Goal: Book appointment/travel/reservation

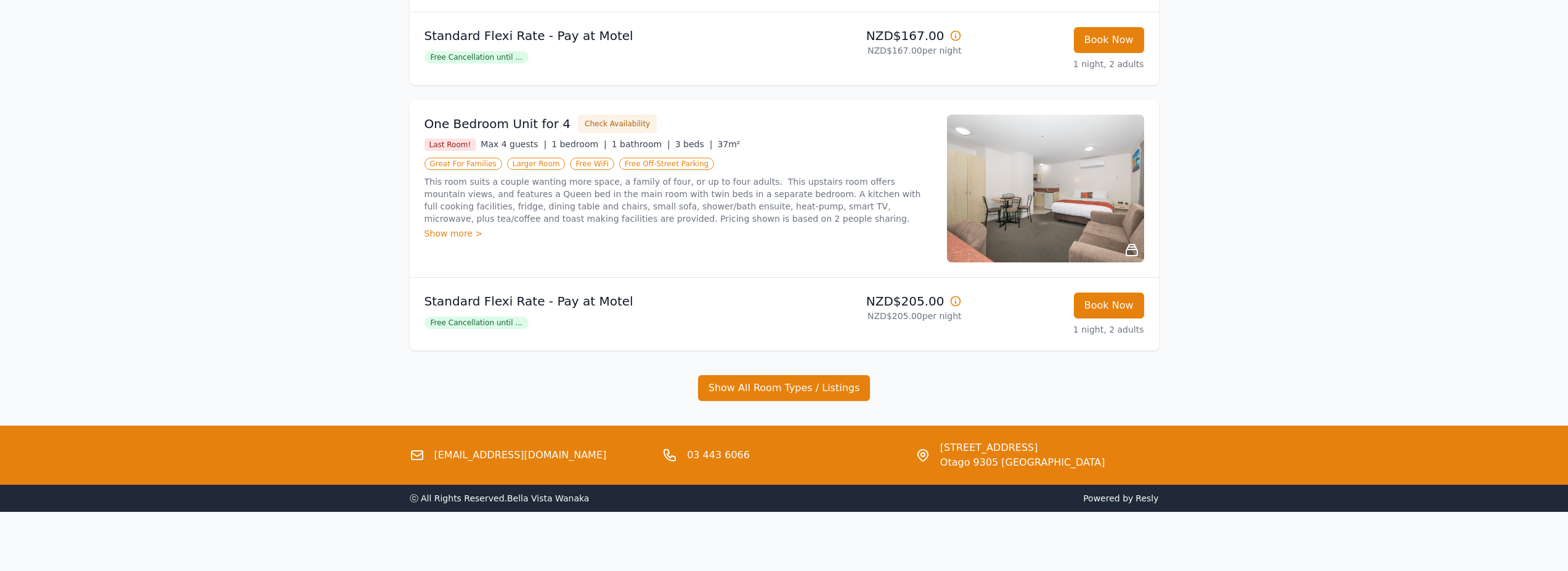
scroll to position [740, 0]
click at [1116, 262] on img at bounding box center [1045, 189] width 197 height 148
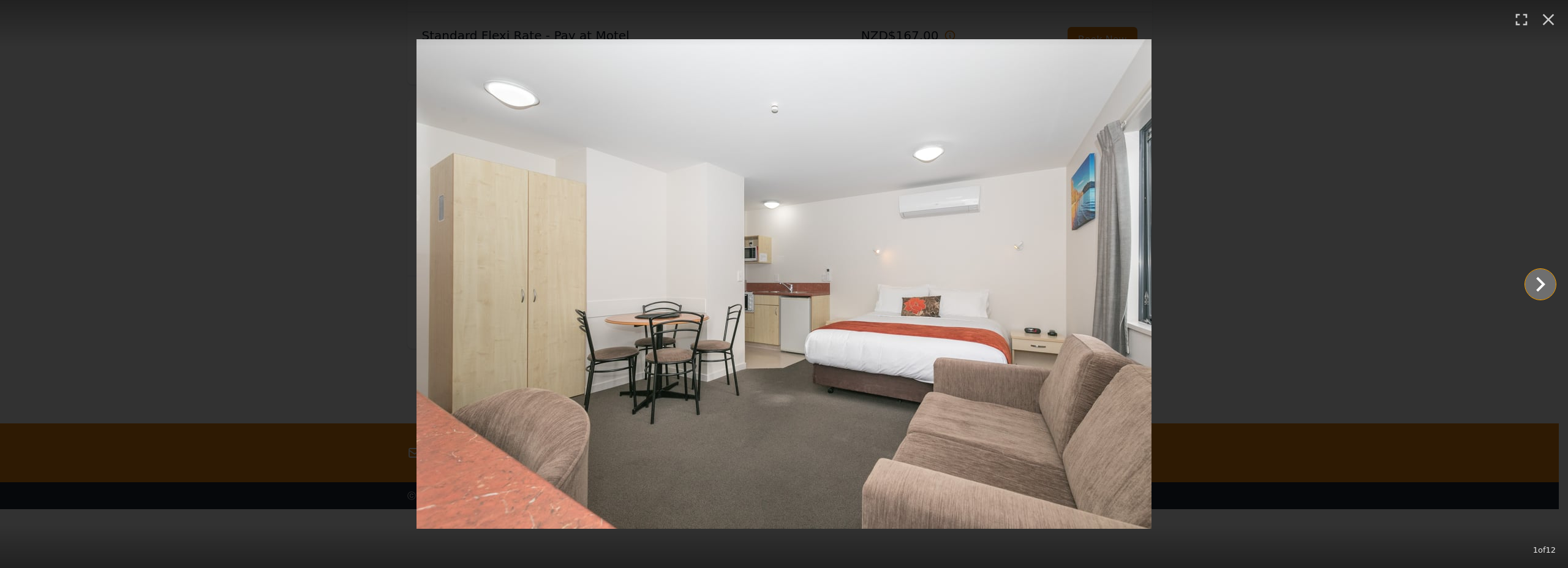
click at [1536, 289] on icon "Show slide 2 of 12" at bounding box center [1540, 284] width 29 height 29
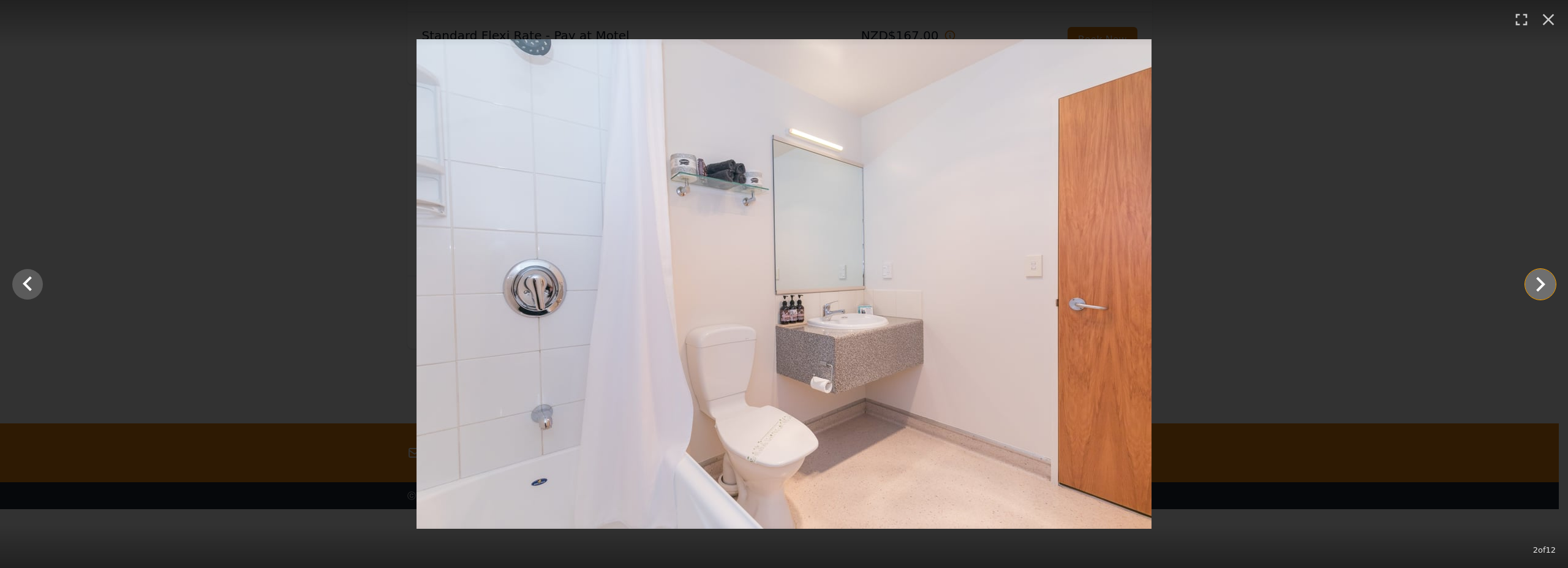
click at [1536, 289] on icon "Show slide 3 of 12" at bounding box center [1540, 284] width 29 height 29
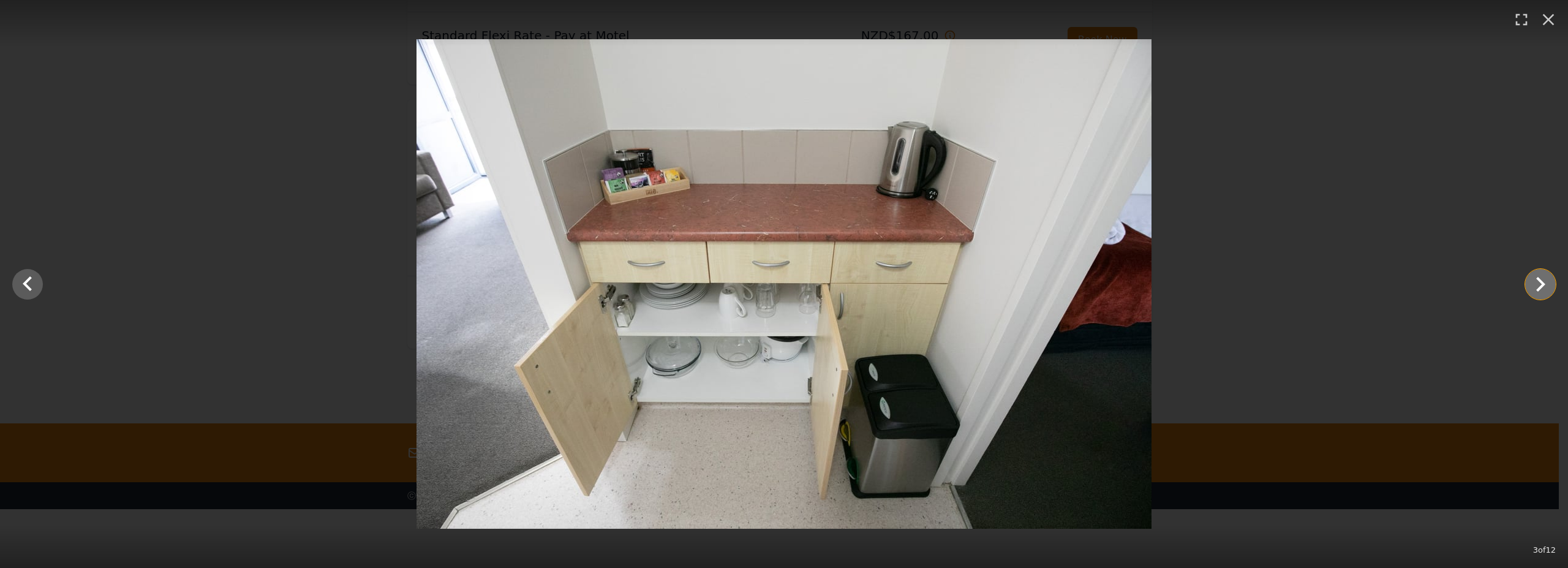
click at [1536, 289] on icon "Show slide 4 of 12" at bounding box center [1540, 284] width 29 height 29
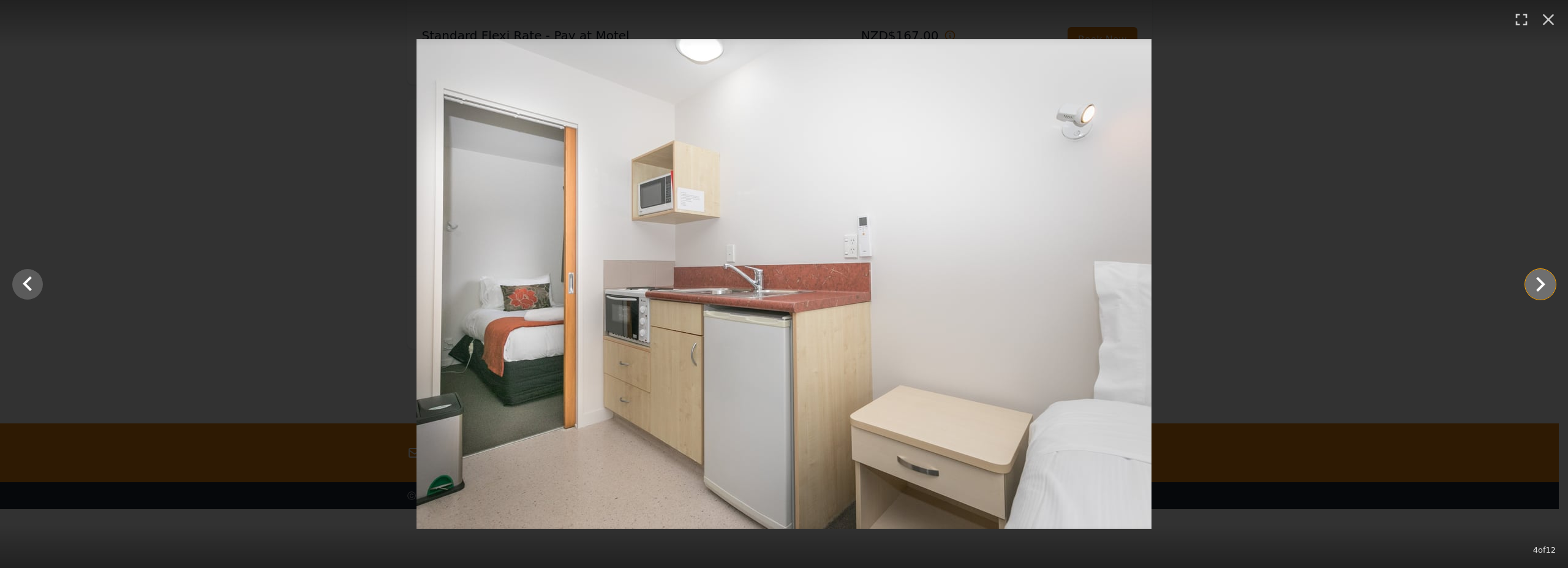
click at [1536, 289] on icon "Show slide 5 of 12" at bounding box center [1540, 284] width 29 height 29
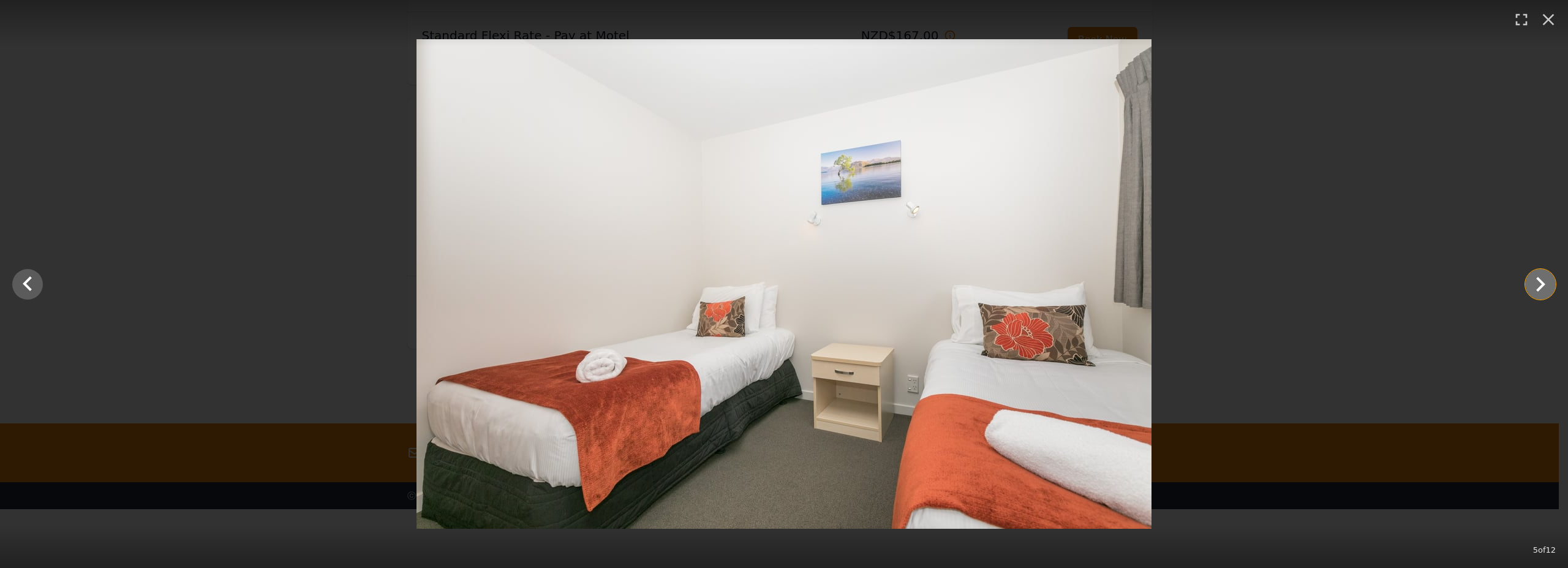
click at [1536, 289] on icon "Show slide 6 of 12" at bounding box center [1540, 284] width 29 height 29
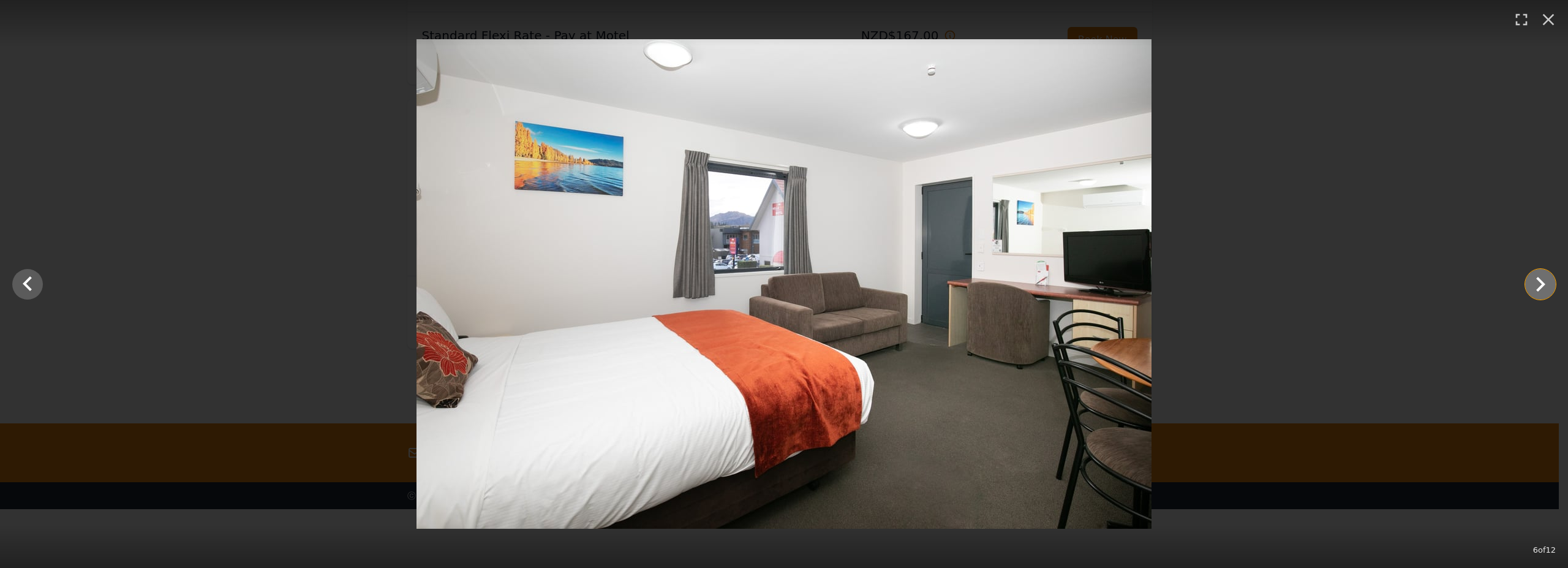
click at [1536, 289] on icon "Show slide 7 of 12" at bounding box center [1540, 284] width 29 height 29
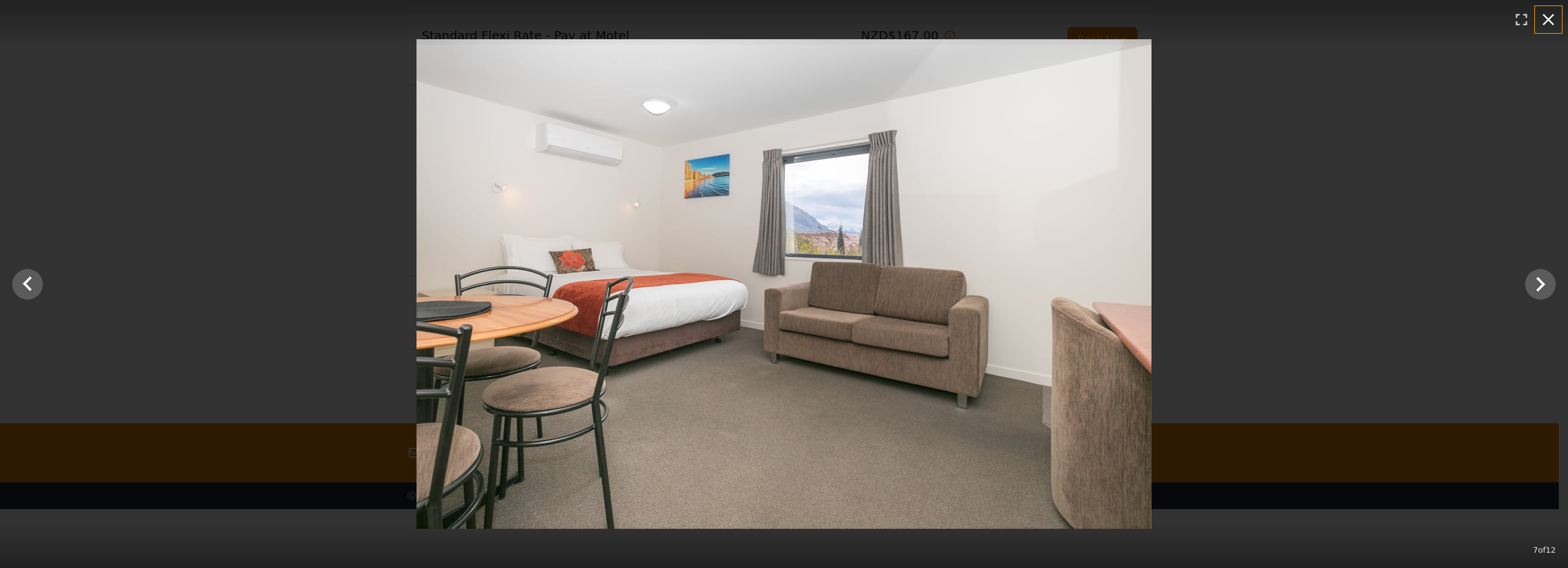
click at [1543, 25] on icon "button" at bounding box center [1549, 19] width 19 height 19
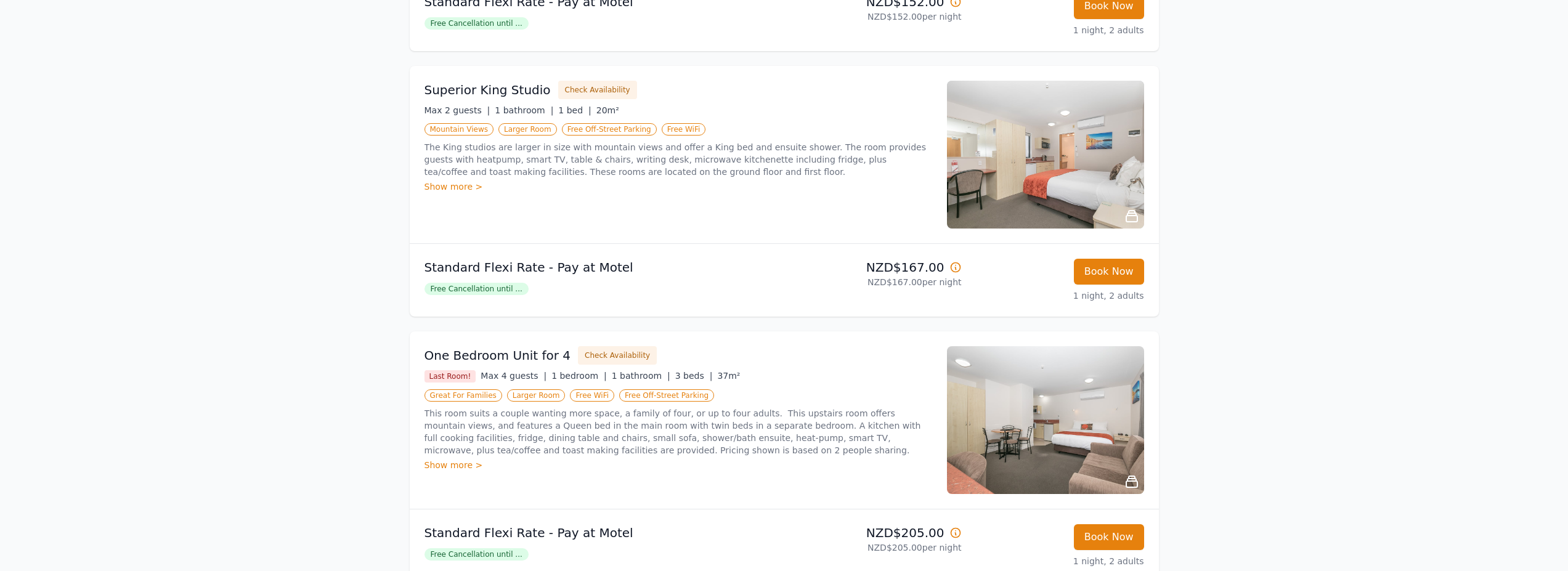
scroll to position [370, 0]
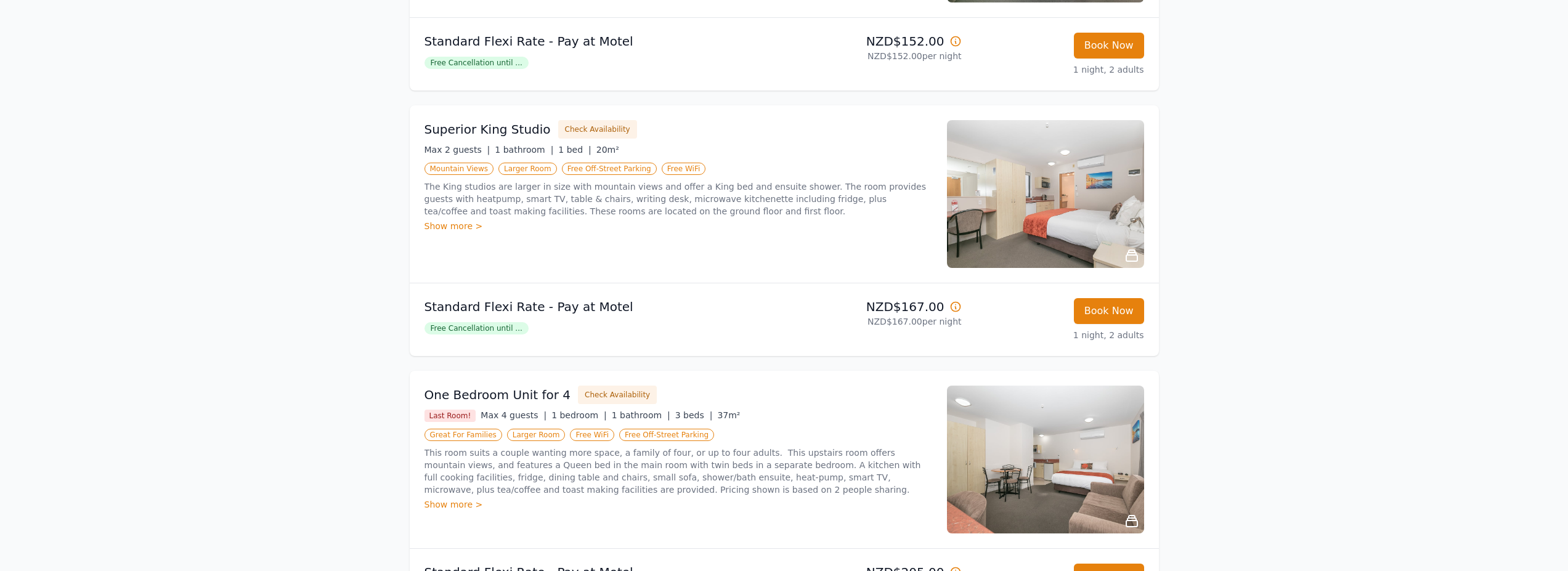
click at [1109, 268] on img at bounding box center [1045, 194] width 197 height 148
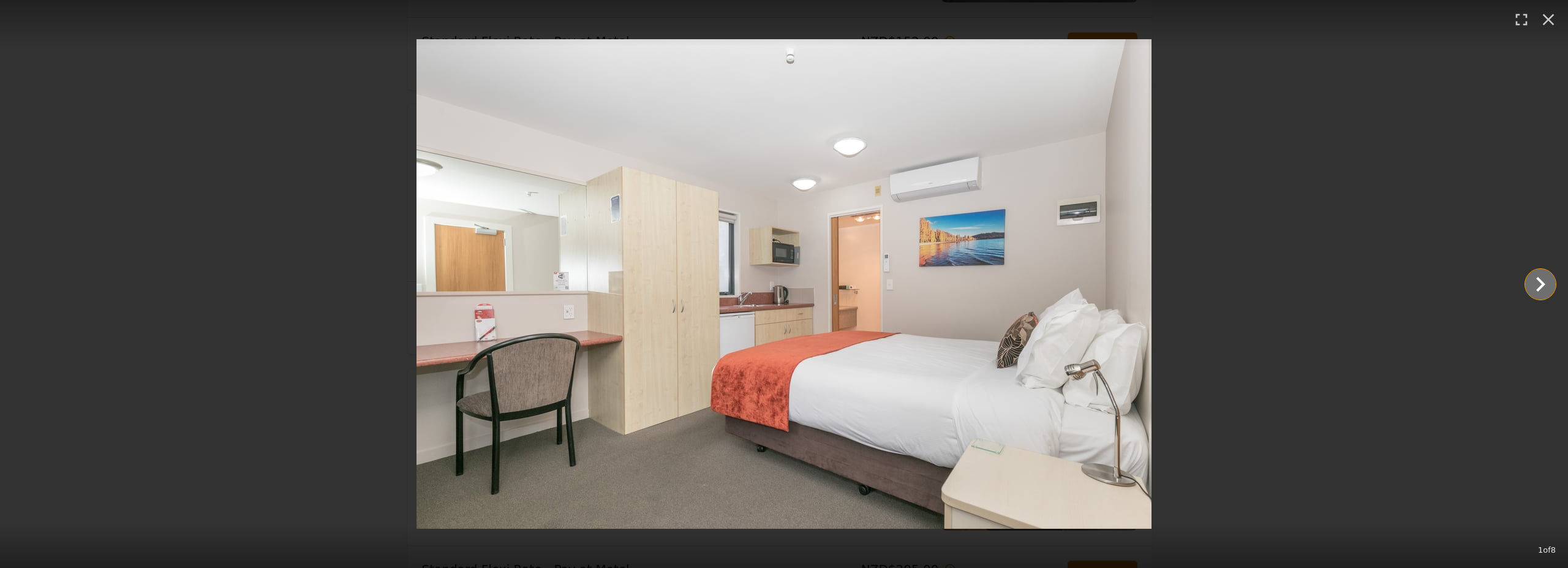
click at [1542, 288] on icon "Show slide 2 of 8" at bounding box center [1540, 284] width 29 height 29
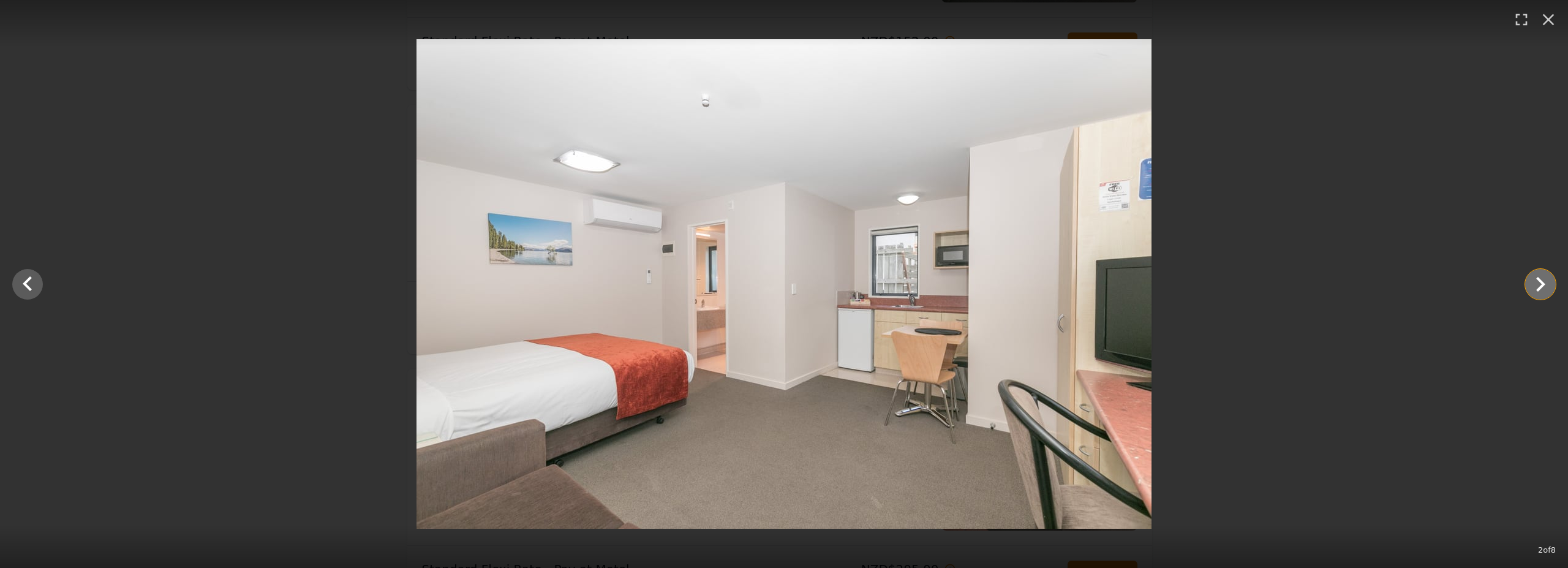
click at [1542, 288] on icon "Show slide 3 of 8" at bounding box center [1540, 284] width 29 height 29
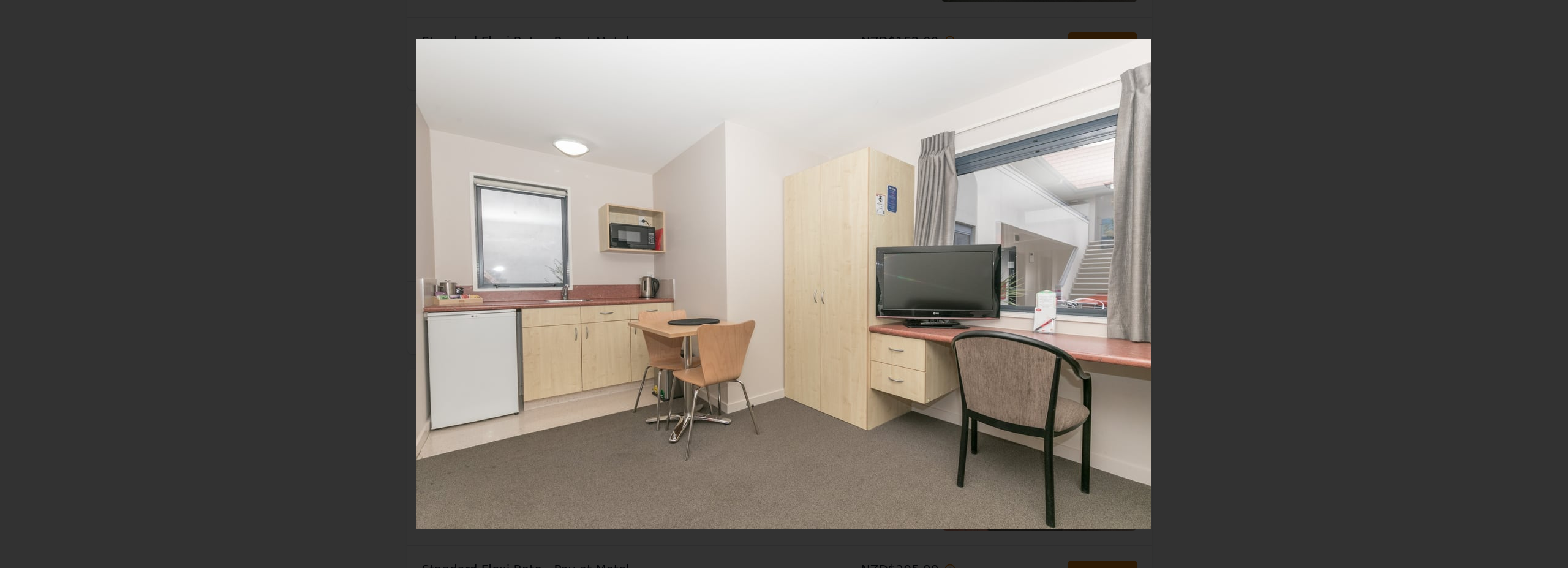
click at [1542, 288] on icon "Show slide 4 of 8" at bounding box center [1540, 284] width 29 height 29
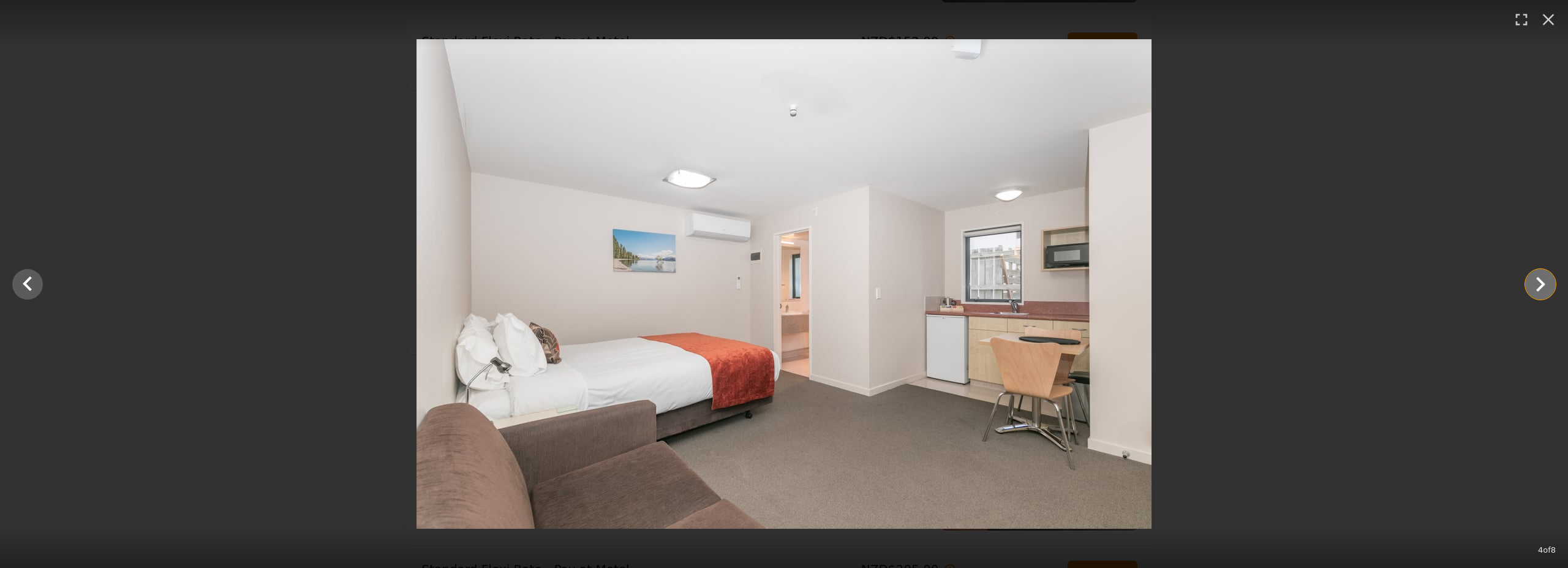
click at [1542, 288] on icon "Show slide 5 of 8" at bounding box center [1540, 284] width 29 height 29
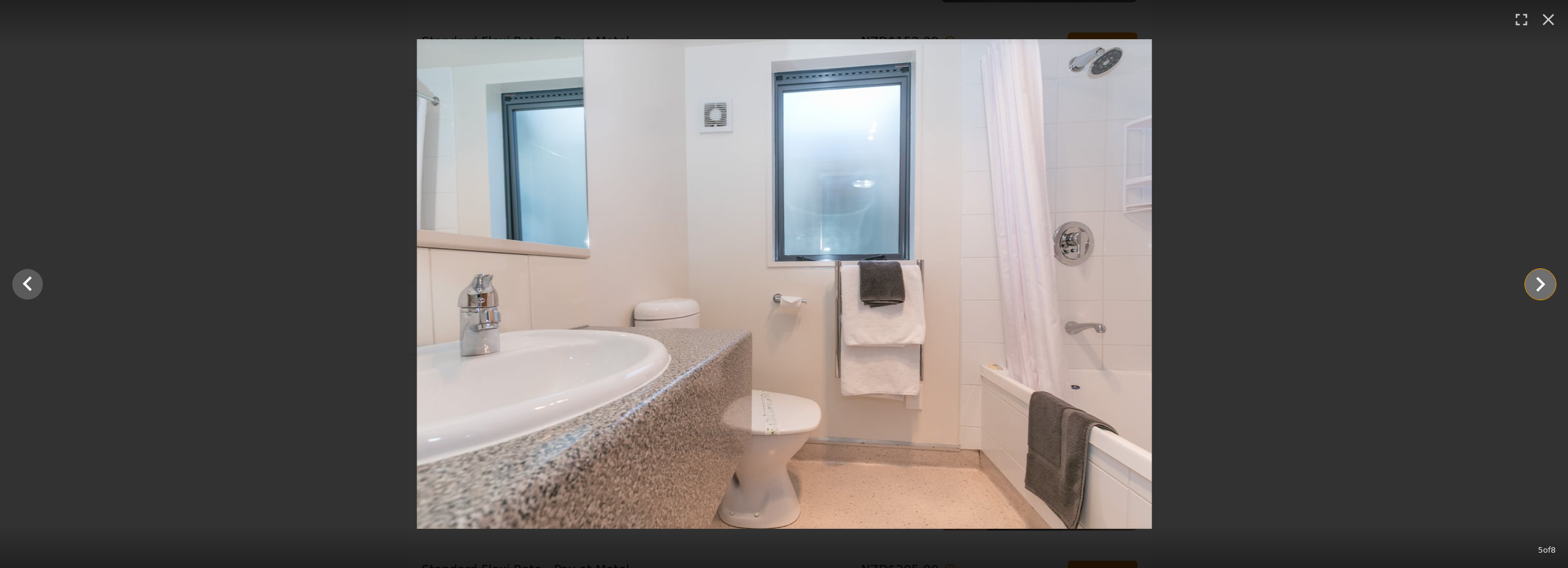
click at [1542, 288] on icon "Show slide 6 of 8" at bounding box center [1540, 284] width 29 height 29
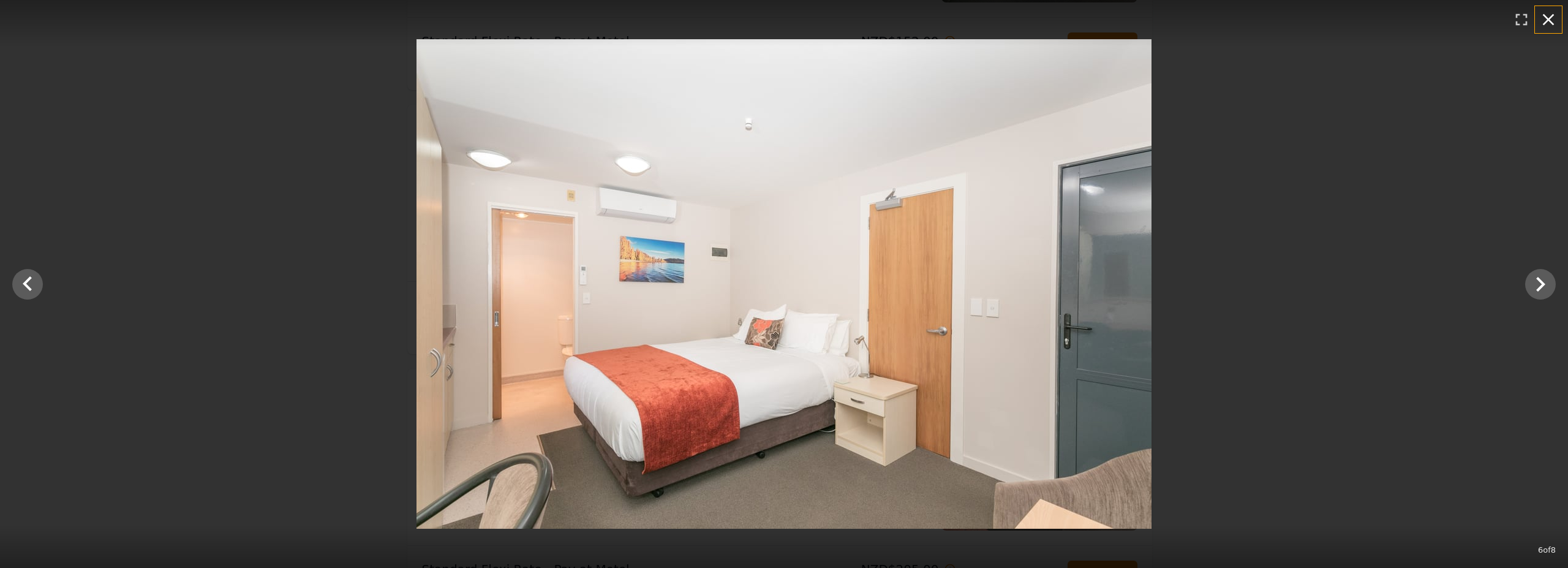
click at [1553, 19] on icon "button" at bounding box center [1549, 19] width 19 height 19
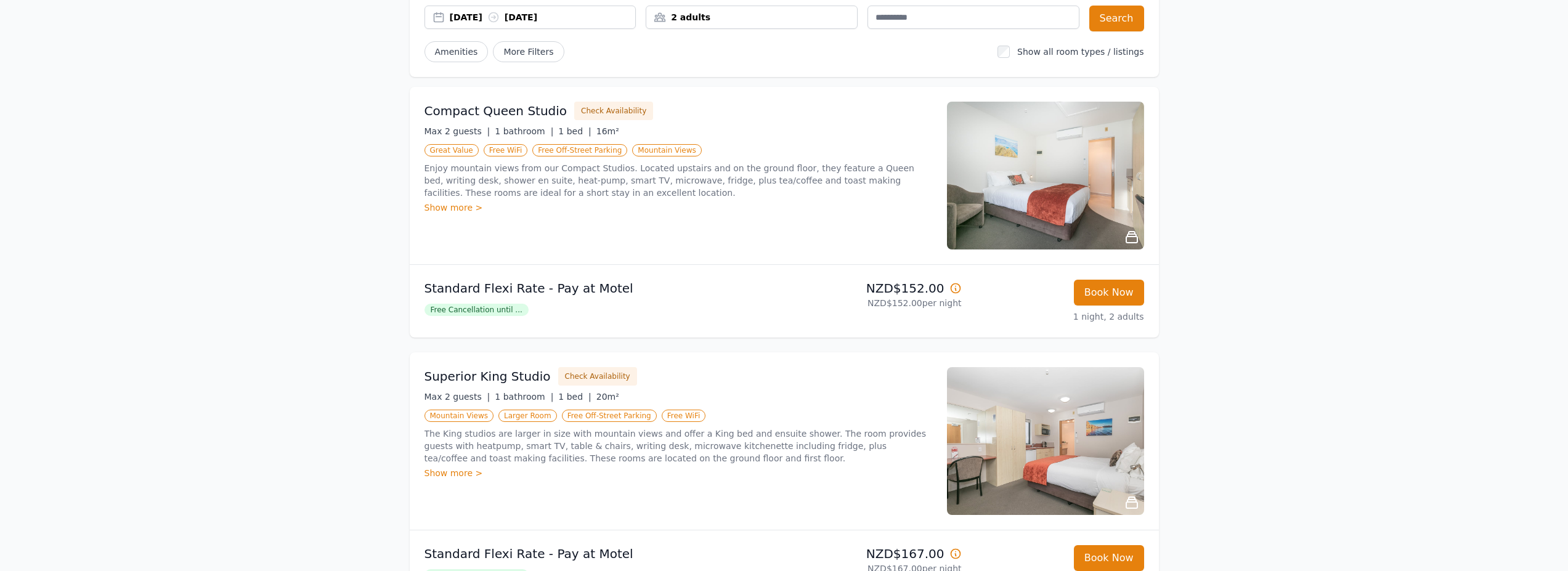
scroll to position [0, 0]
